Goal: Obtain resource: Download file/media

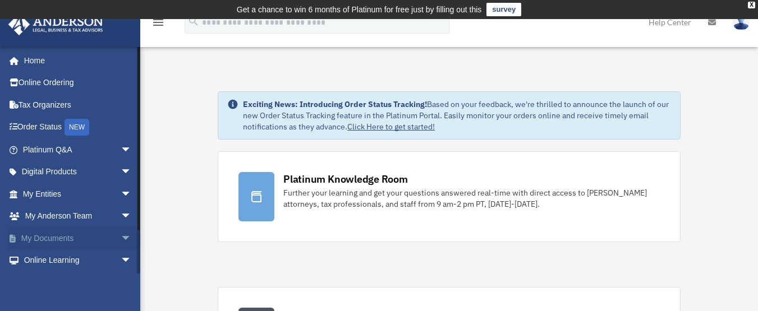
click at [121, 240] on span "arrow_drop_down" at bounding box center [132, 238] width 22 height 23
click at [47, 260] on link "Box" at bounding box center [82, 261] width 133 height 22
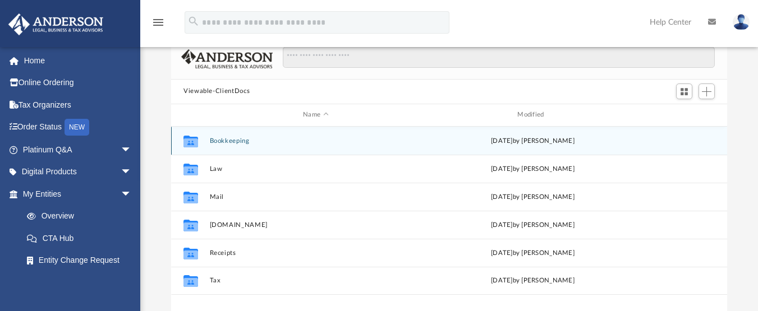
scroll to position [112, 0]
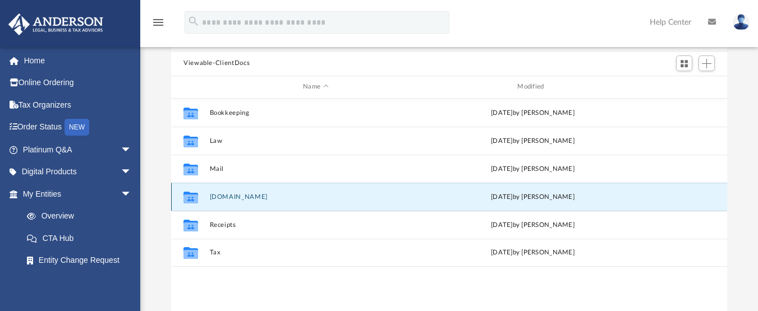
click at [219, 198] on button "[DOMAIN_NAME]" at bounding box center [316, 196] width 212 height 7
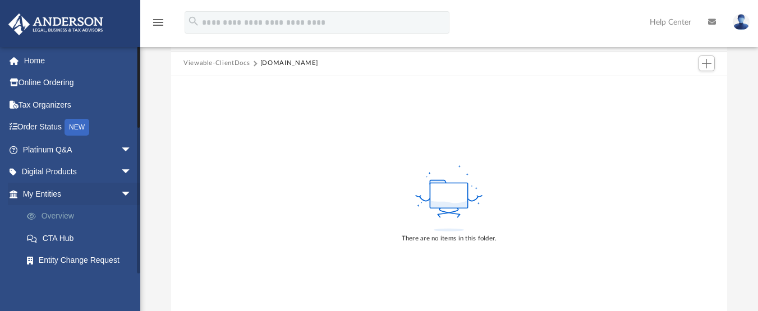
click at [57, 213] on link "Overview" at bounding box center [82, 216] width 133 height 22
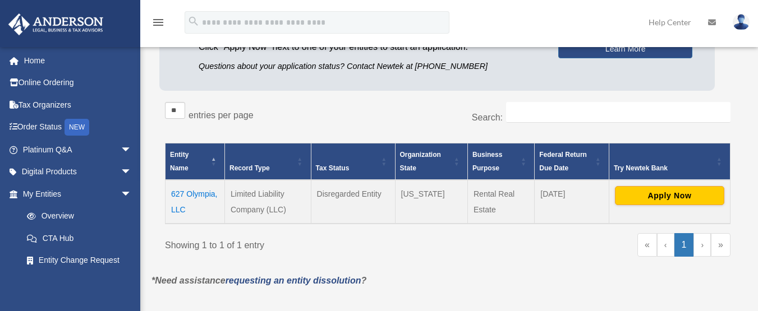
scroll to position [168, 0]
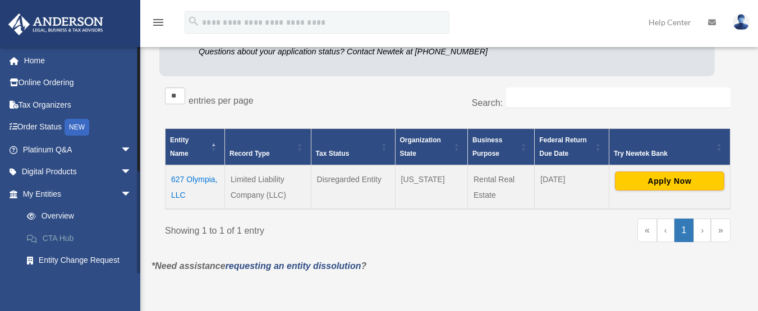
click at [67, 240] on link "CTA Hub" at bounding box center [82, 238] width 133 height 22
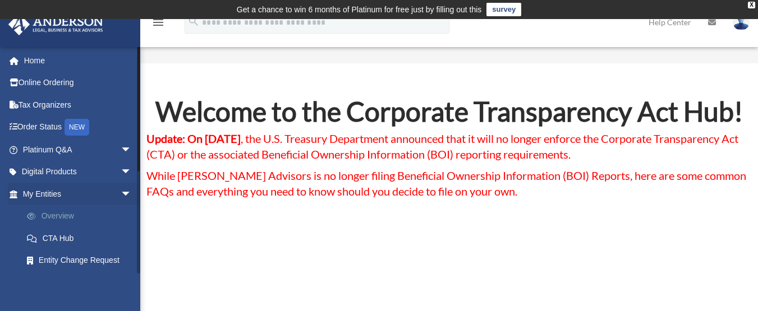
click at [57, 217] on link "Overview" at bounding box center [82, 216] width 133 height 22
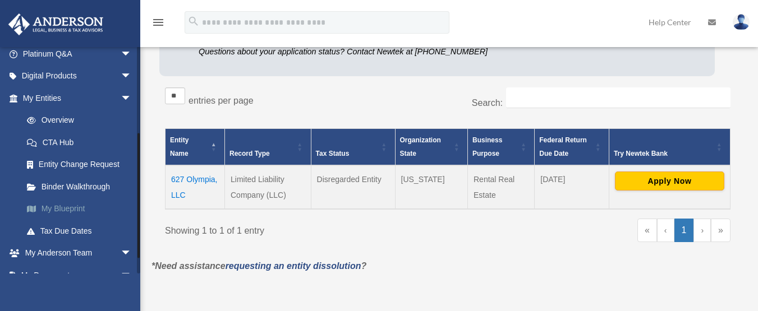
scroll to position [168, 0]
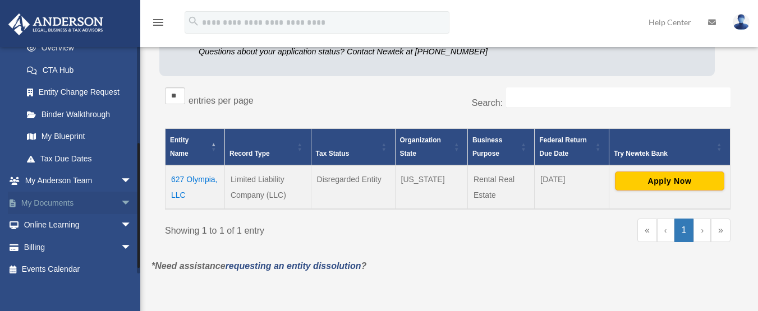
click at [121, 200] on span "arrow_drop_down" at bounding box center [132, 203] width 22 height 23
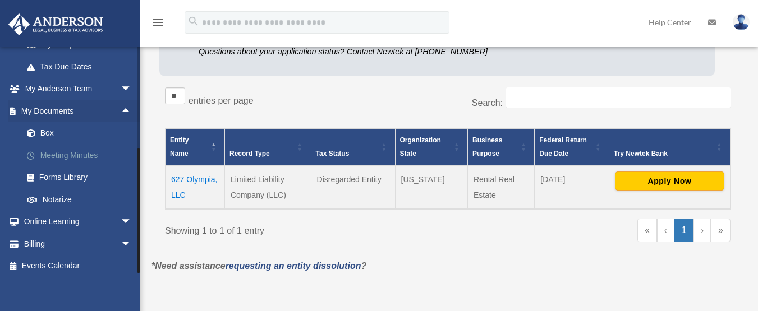
scroll to position [267, 0]
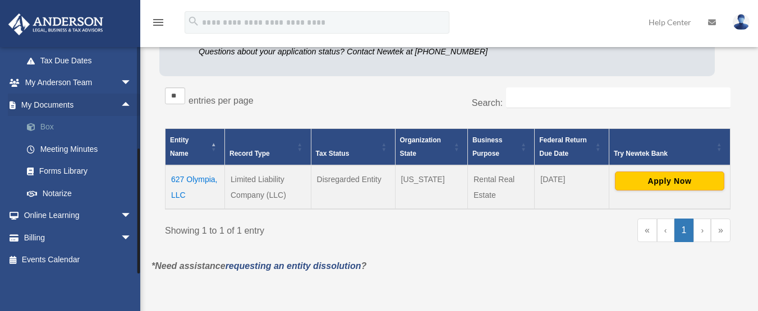
click at [45, 125] on link "Box" at bounding box center [82, 127] width 133 height 22
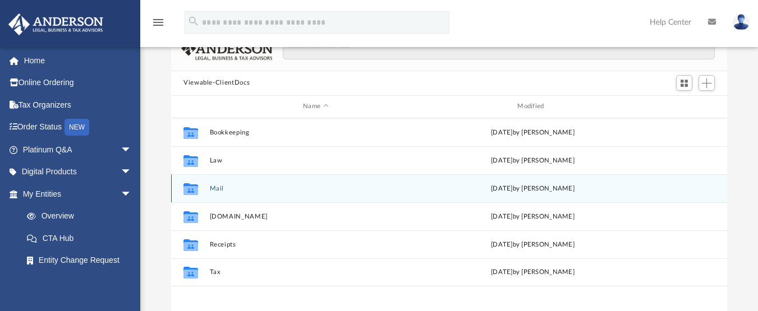
scroll to position [112, 0]
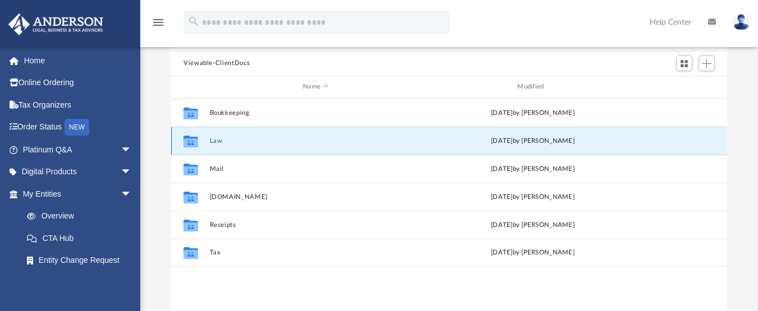
click at [210, 139] on button "Law" at bounding box center [316, 140] width 212 height 7
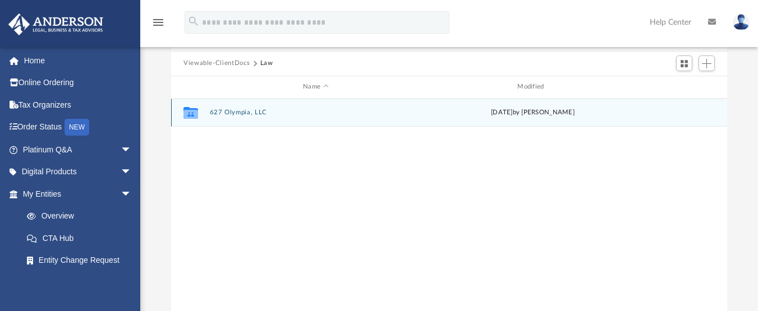
click at [240, 114] on button "627 Olympia, LLC" at bounding box center [316, 112] width 212 height 7
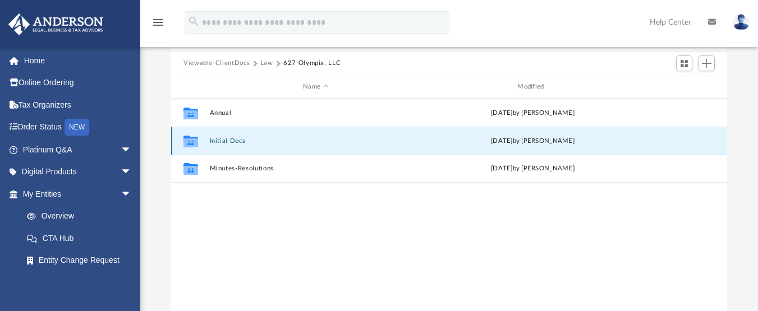
click at [236, 139] on button "Initial Docs" at bounding box center [316, 140] width 212 height 7
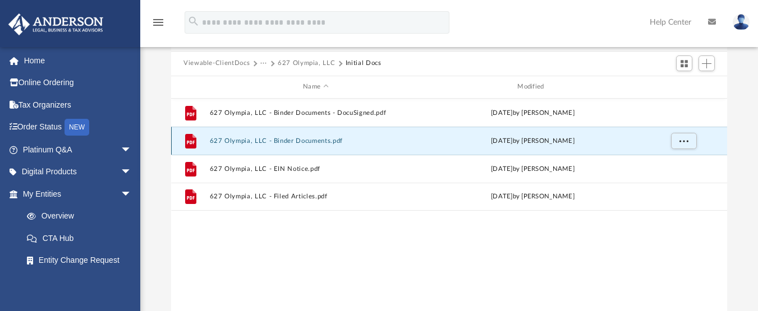
click at [279, 138] on button "627 Olympia, LLC - Binder Documents.pdf" at bounding box center [316, 140] width 212 height 7
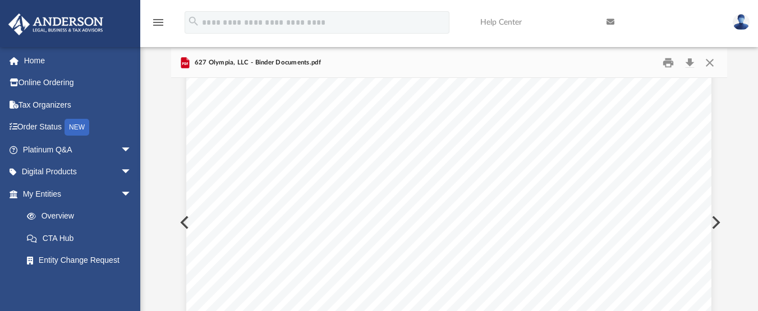
scroll to position [39064, 0]
click at [416, 195] on span "$____________________" at bounding box center [456, 194] width 108 height 10
click at [418, 192] on span "$____________________" at bounding box center [456, 194] width 108 height 10
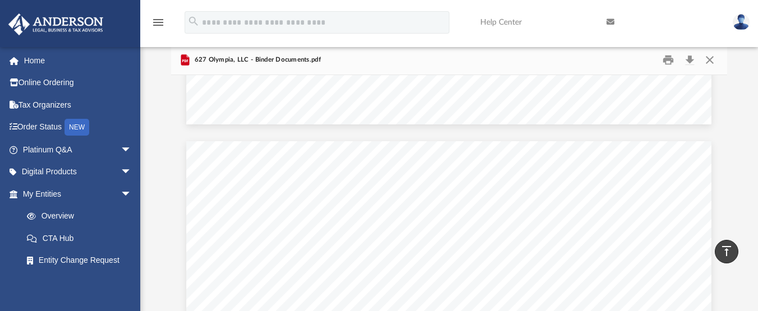
scroll to position [72, 0]
